Goal: Task Accomplishment & Management: Use online tool/utility

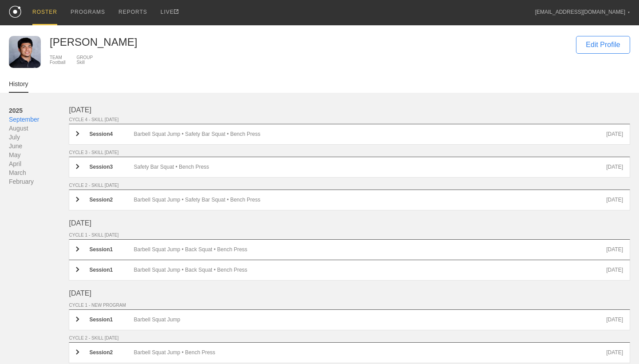
click at [17, 13] on img at bounding box center [15, 12] width 12 height 12
click at [51, 12] on div "ROSTER" at bounding box center [44, 12] width 25 height 25
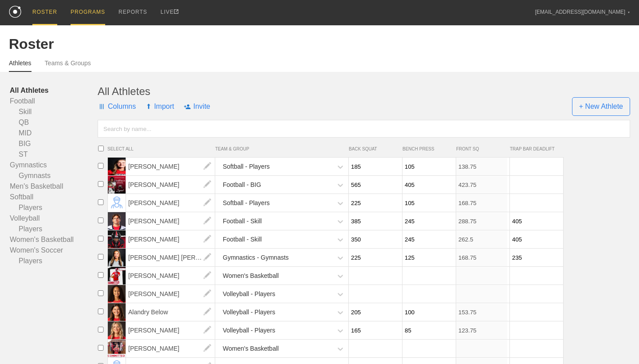
click at [102, 13] on div "PROGRAMS" at bounding box center [88, 12] width 35 height 25
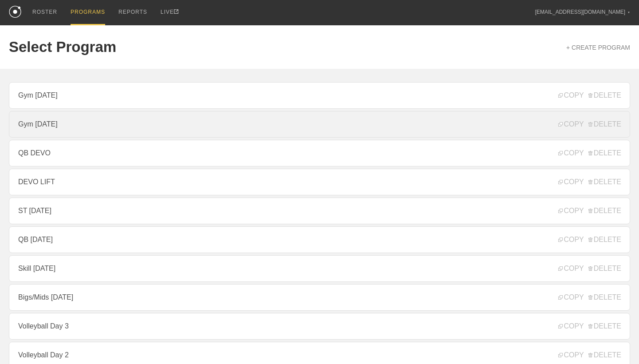
click at [126, 117] on link "Gym Monday" at bounding box center [319, 124] width 621 height 27
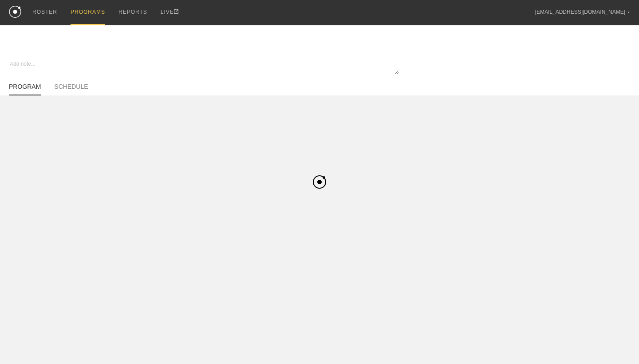
type textarea "x"
type input "Gym Monday"
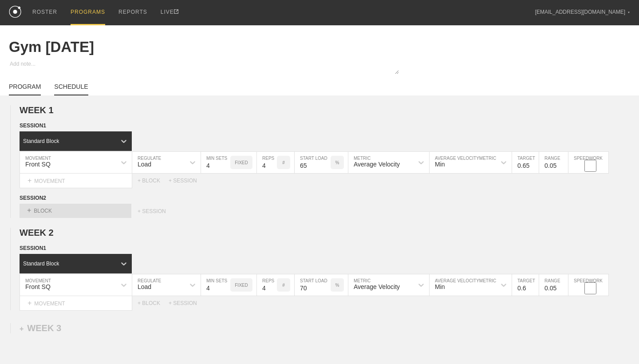
click at [71, 91] on link "SCHEDULE" at bounding box center [71, 89] width 34 height 12
type textarea "x"
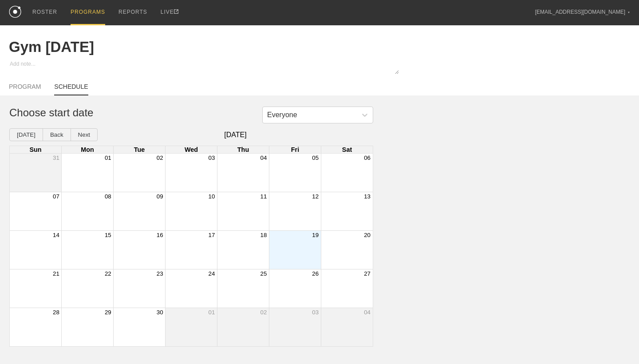
click at [301, 246] on div "Month View" at bounding box center [295, 250] width 52 height 38
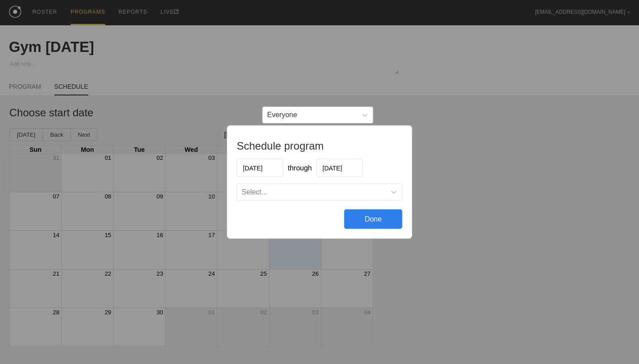
click at [356, 193] on div "Select..." at bounding box center [311, 192] width 149 height 9
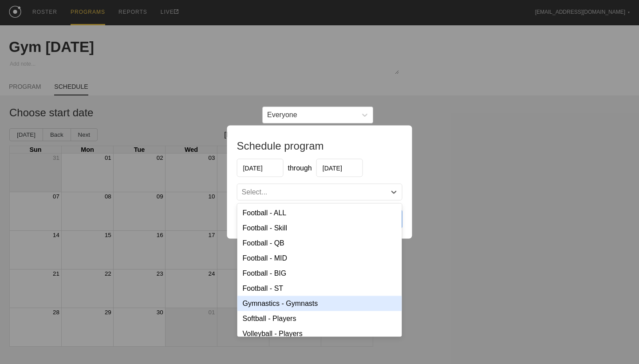
click at [320, 302] on div "Gymnastics - Gymnasts" at bounding box center [319, 303] width 165 height 15
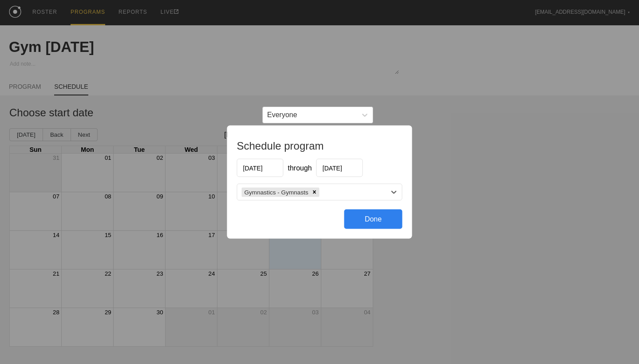
click at [353, 112] on div "Everyone" at bounding box center [310, 114] width 94 height 13
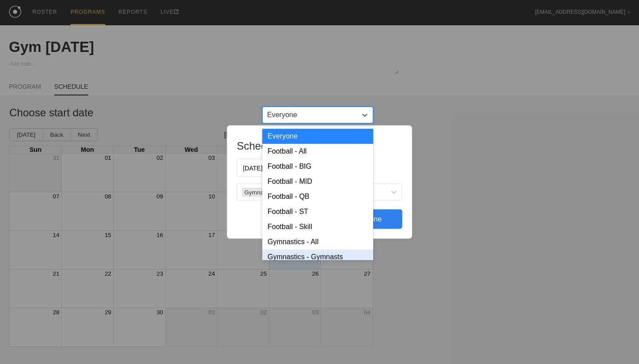
click at [333, 251] on div "Gymnastics - Gymnasts" at bounding box center [317, 256] width 111 height 15
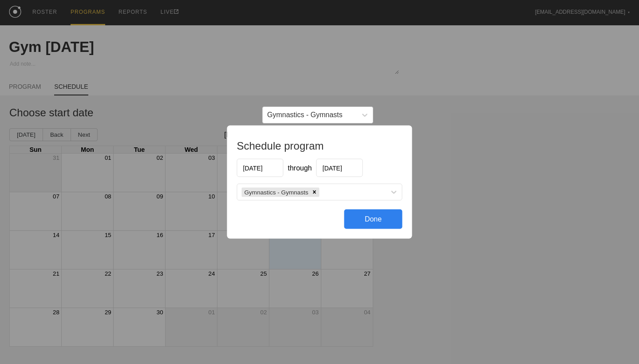
click at [359, 220] on div "Done" at bounding box center [373, 219] width 58 height 20
